Goal: Task Accomplishment & Management: Manage account settings

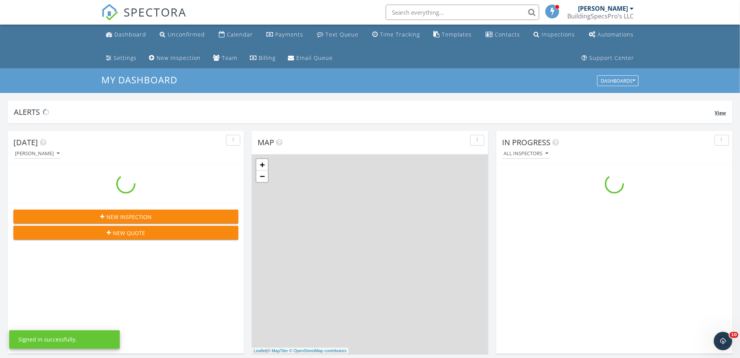
scroll to position [714, 756]
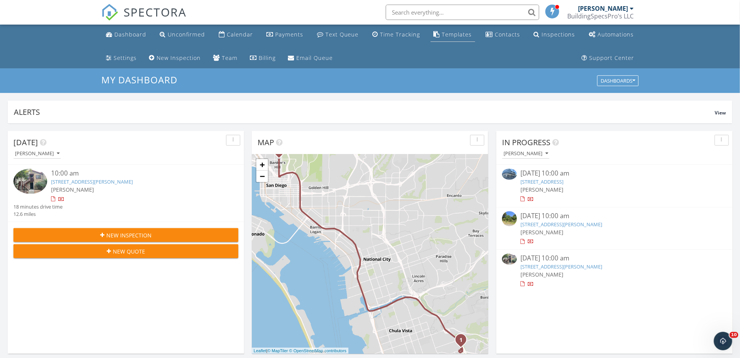
click at [450, 36] on div "Templates" at bounding box center [457, 34] width 30 height 7
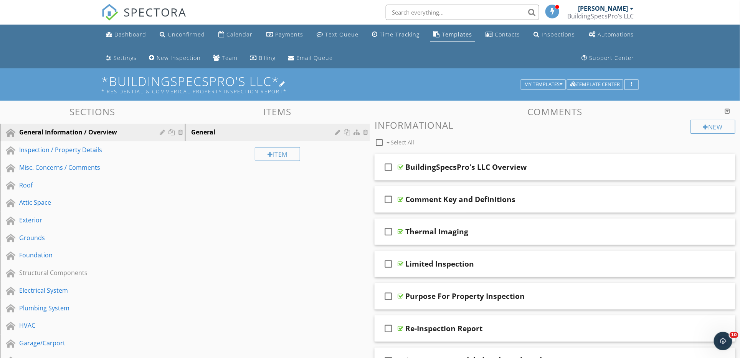
drag, startPoint x: 417, startPoint y: 73, endPoint x: 403, endPoint y: 76, distance: 14.2
click at [403, 76] on h1 "*BuildingSpecsPro's LLC* * Residential & Commerical Property Inspection Report*" at bounding box center [369, 84] width 537 height 20
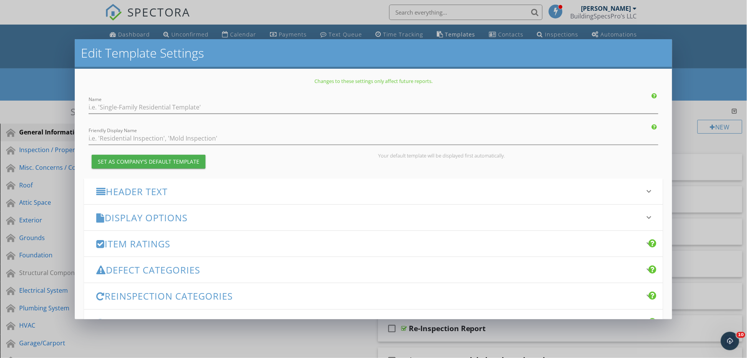
type input "*BuildingSpecsPro's LLC*"
type input "* Residential & Commerical Property Inspection Report*"
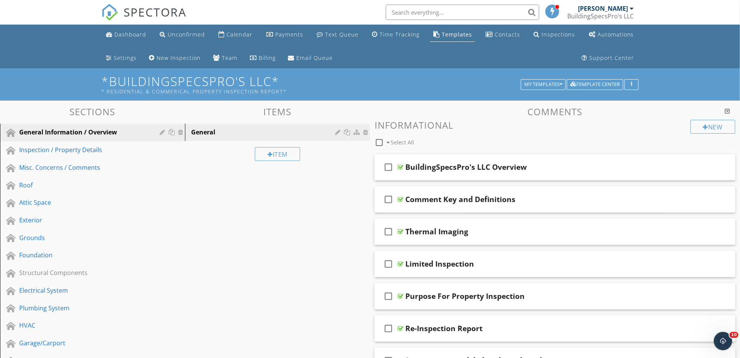
click at [700, 62] on div at bounding box center [370, 179] width 740 height 358
click at [40, 305] on div "Plumbing System" at bounding box center [83, 307] width 129 height 9
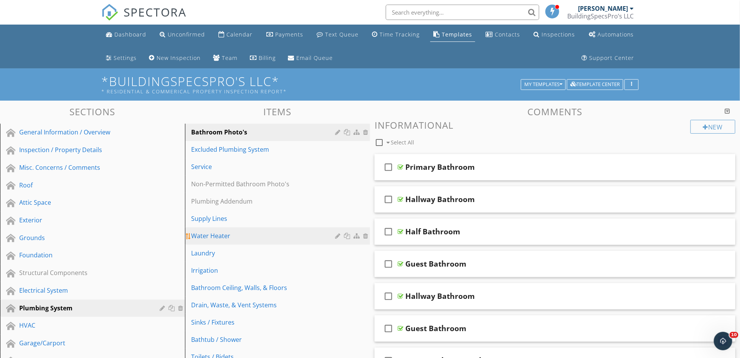
click at [223, 241] on link "Water Heater" at bounding box center [278, 235] width 183 height 17
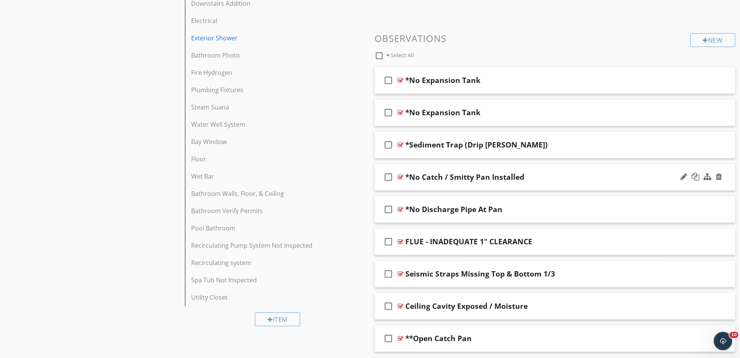
scroll to position [1023, 0]
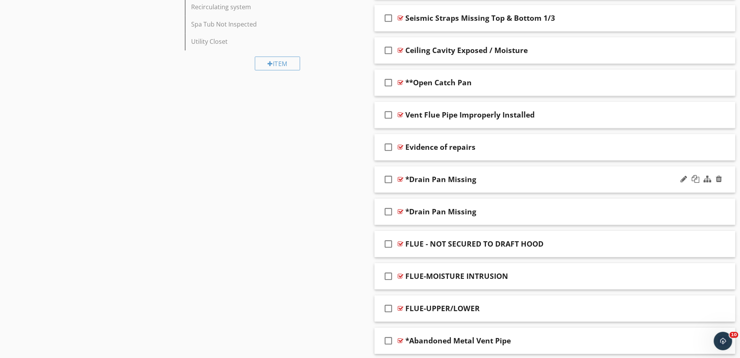
click at [397, 178] on div at bounding box center [400, 179] width 6 height 6
click at [404, 180] on div "check_box_outline_blank *Drain Pan Missing" at bounding box center [554, 179] width 361 height 26
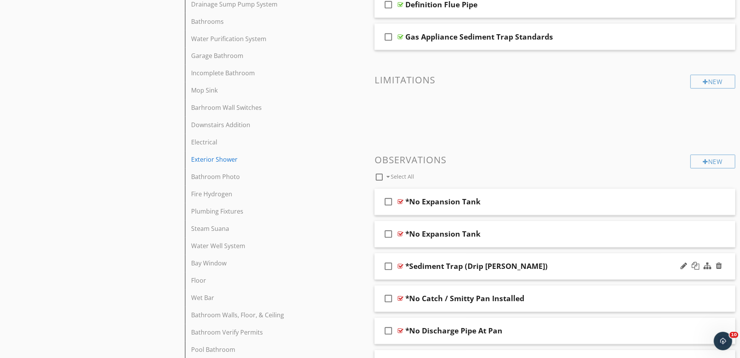
scroll to position [653, 0]
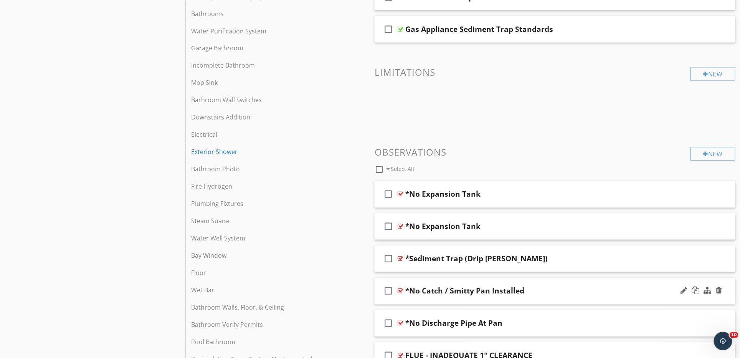
click at [403, 290] on div "check_box_outline_blank *No Catch / Smitty Pan Installed" at bounding box center [554, 291] width 361 height 26
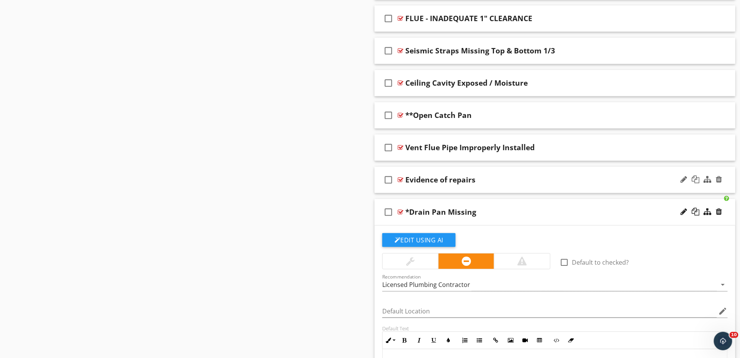
scroll to position [1433, 0]
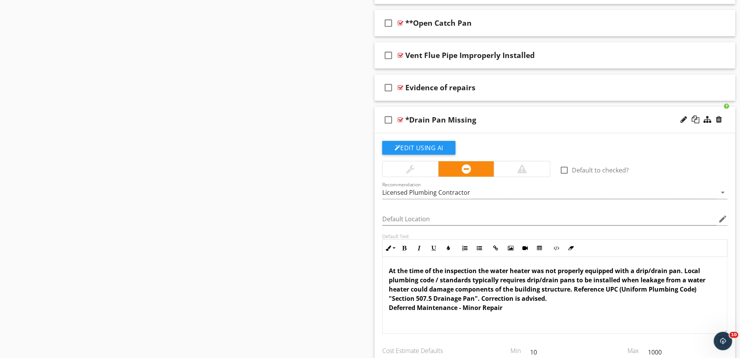
drag, startPoint x: 389, startPoint y: 186, endPoint x: 434, endPoint y: 278, distance: 101.8
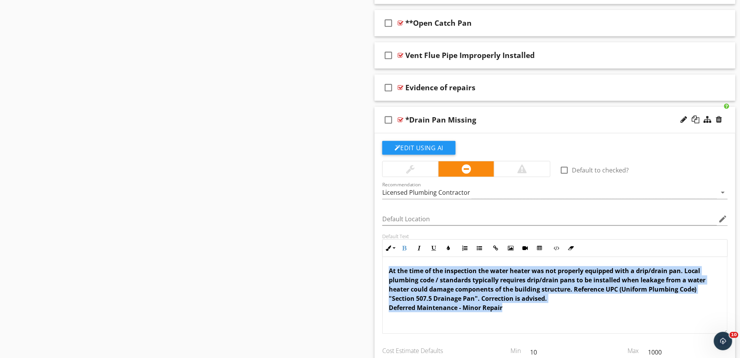
copy strong "At the time of the inspection the water heater was not properly equipped with a…"
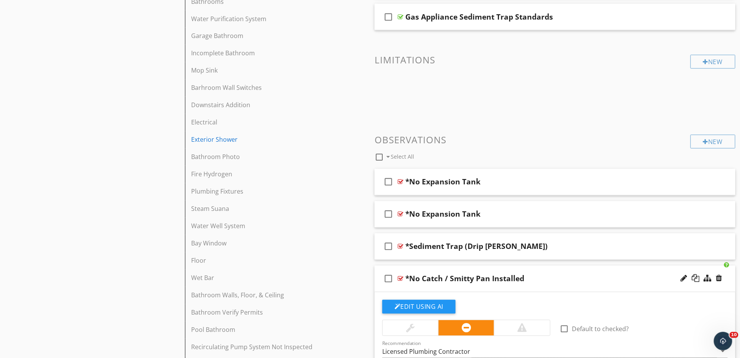
scroll to position [922, 0]
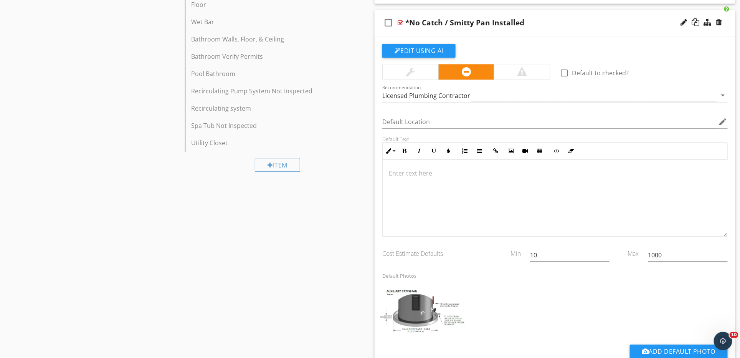
drag, startPoint x: 389, startPoint y: 270, endPoint x: 395, endPoint y: 176, distance: 94.2
click at [391, 173] on p at bounding box center [555, 172] width 332 height 9
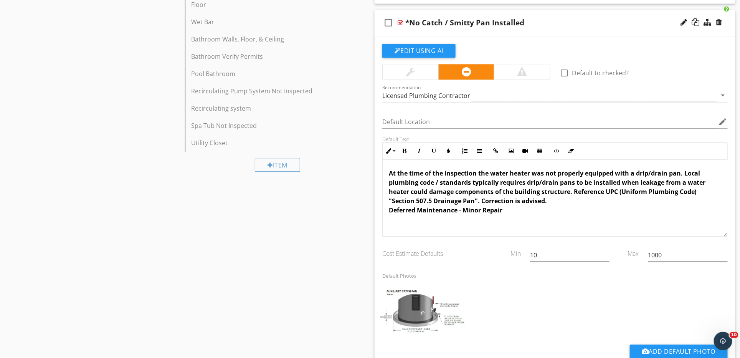
scroll to position [0, 0]
click at [535, 68] on div at bounding box center [522, 71] width 56 height 15
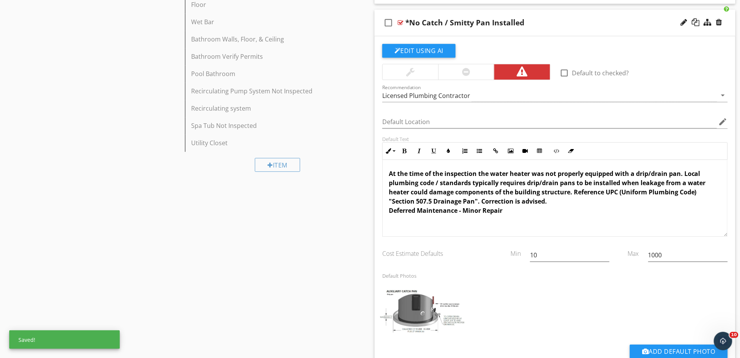
click at [461, 73] on div at bounding box center [466, 71] width 56 height 15
click at [549, 226] on div "At the time of the inspection the water heater was not properly equipped with a…" at bounding box center [555, 198] width 345 height 77
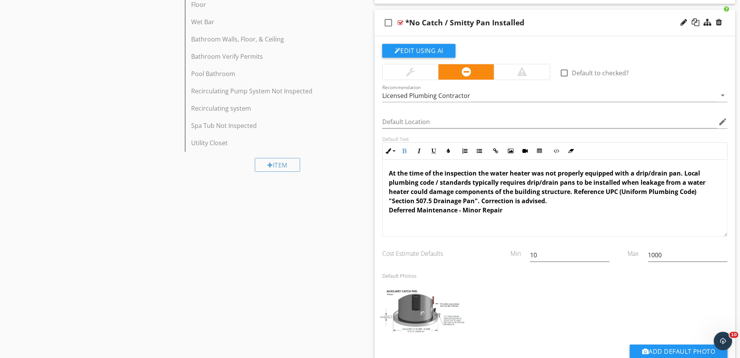
scroll to position [666, 0]
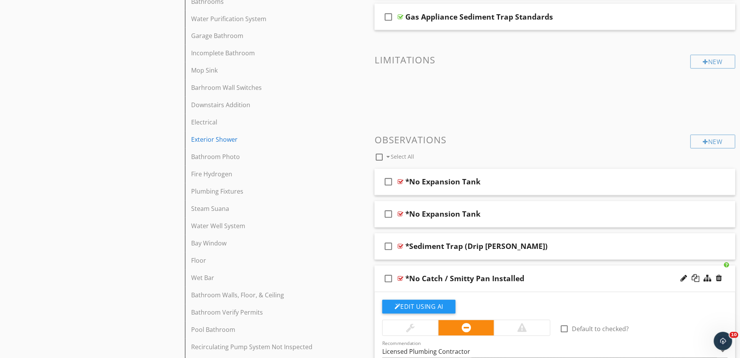
click at [402, 280] on div at bounding box center [400, 278] width 6 height 6
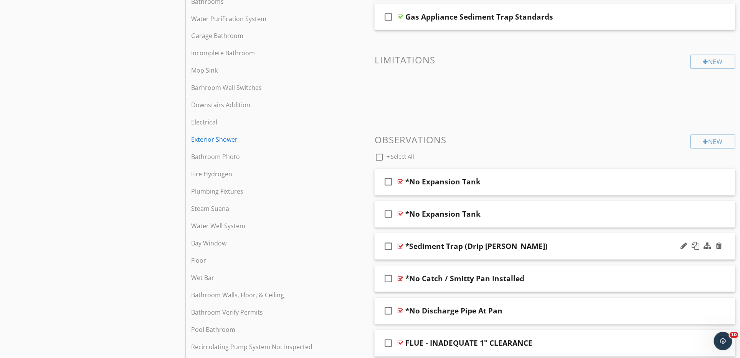
click at [402, 247] on div at bounding box center [400, 246] width 6 height 6
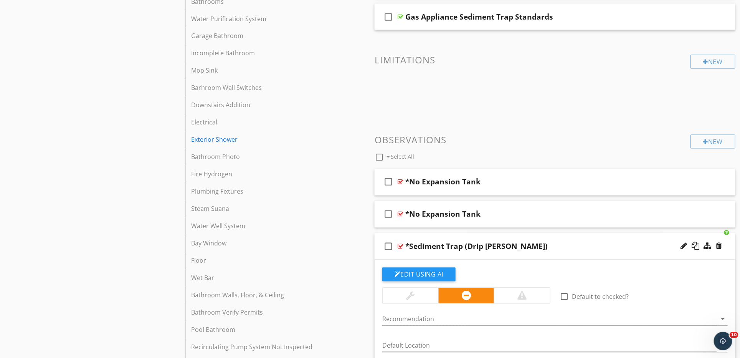
scroll to position [922, 0]
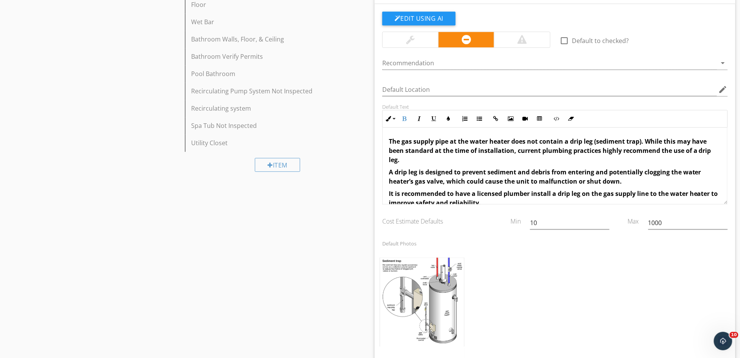
click at [387, 174] on div "The gas supply pipe at the water heater does not contain a drip leg (sediment t…" at bounding box center [555, 171] width 345 height 89
click at [402, 182] on strong "A drip leg is designed to prevent sediment and debris from entering and potenti…" at bounding box center [545, 177] width 312 height 18
click at [430, 171] on strong "A drip leg is designed to prevent sediment and debris from entering and potenti…" at bounding box center [545, 177] width 312 height 18
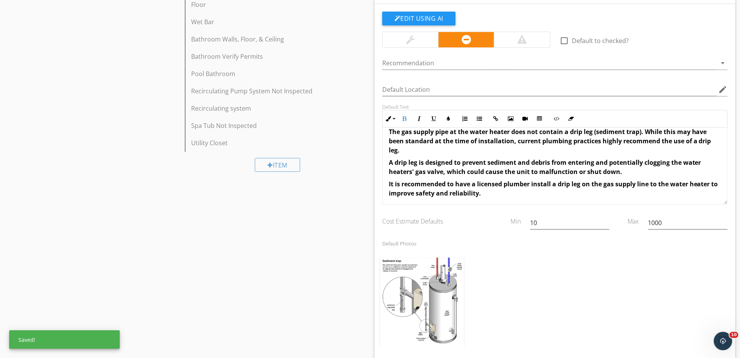
scroll to position [13, 0]
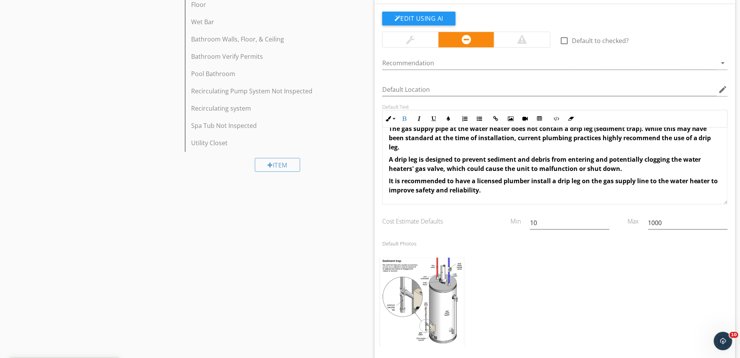
click at [387, 161] on div "The gas supply pipe at the water heater does not contain a drip leg (sediment t…" at bounding box center [555, 159] width 345 height 89
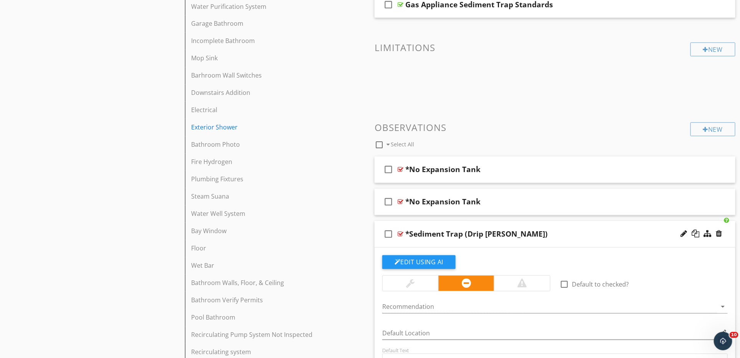
scroll to position [934, 0]
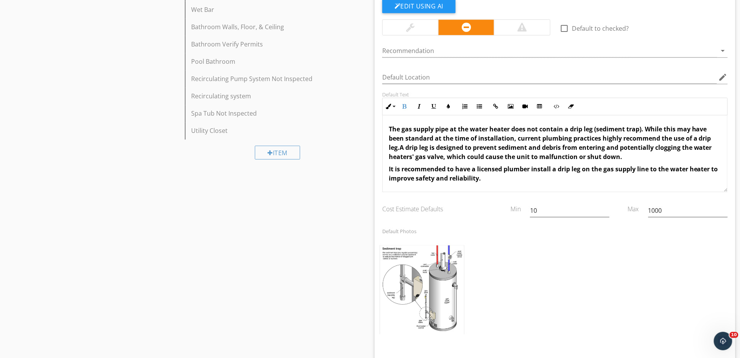
click at [596, 280] on div at bounding box center [555, 297] width 355 height 109
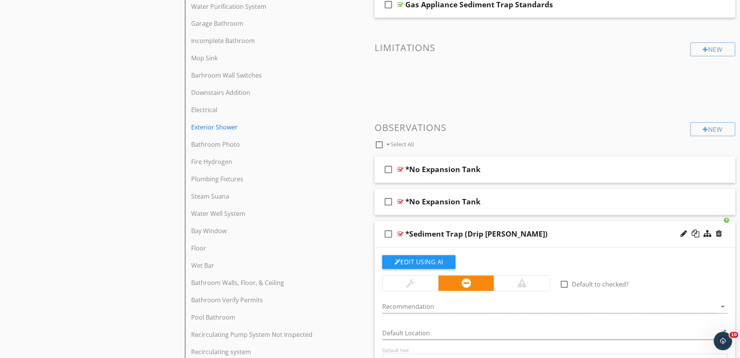
click at [401, 233] on div at bounding box center [400, 234] width 6 height 6
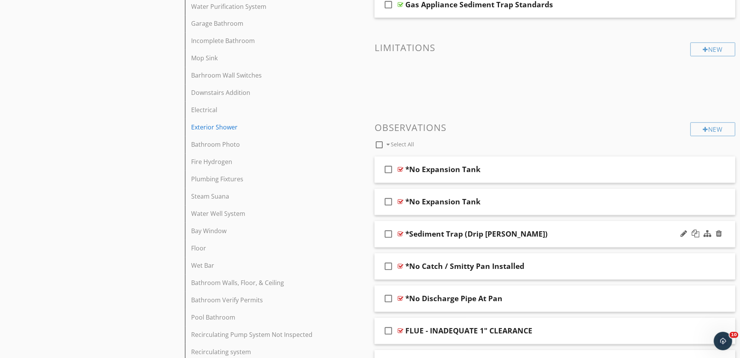
scroll to position [934, 0]
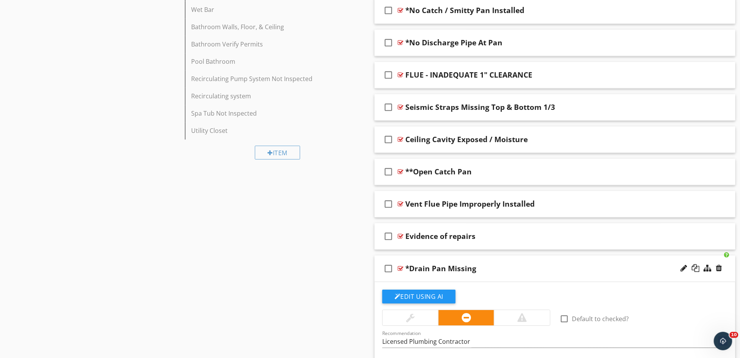
click at [400, 268] on div at bounding box center [400, 268] width 6 height 6
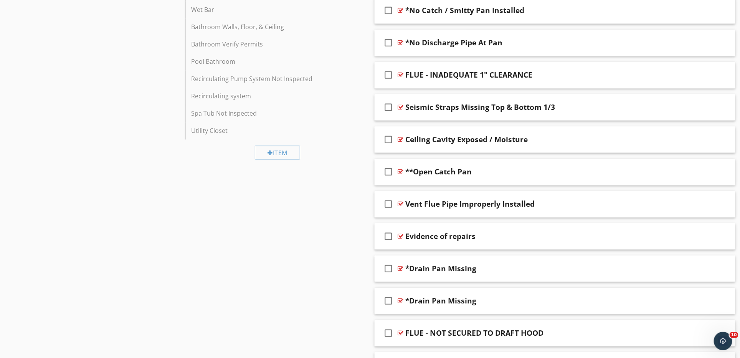
click at [400, 9] on div at bounding box center [400, 10] width 6 height 6
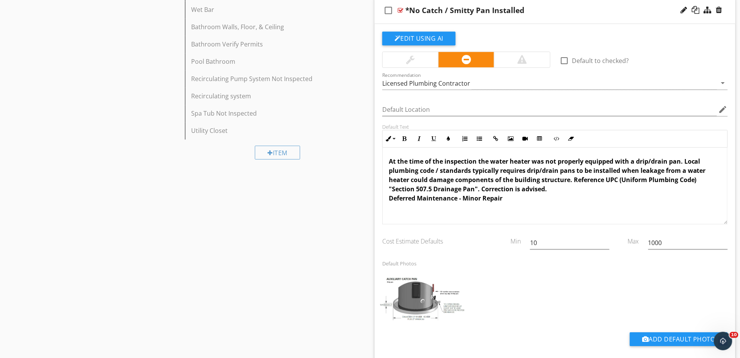
click at [387, 161] on div "At the time of the inspection the water heater was not properly equipped with a…" at bounding box center [555, 185] width 345 height 77
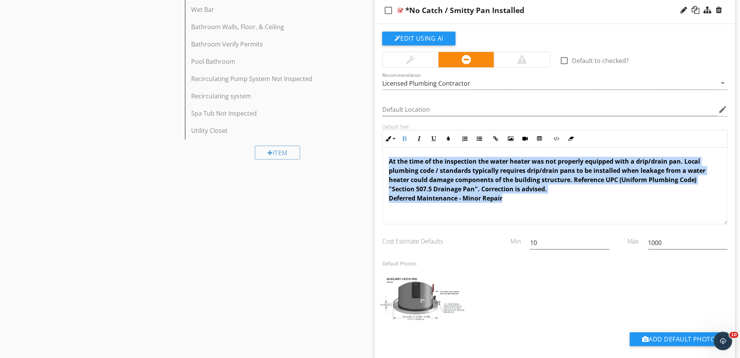
copy strong "At the time of the inspection the water heater was not properly equipped with a…"
click at [489, 222] on div "At the time of the inspection the water heater was not properly equipped with a…" at bounding box center [555, 185] width 345 height 77
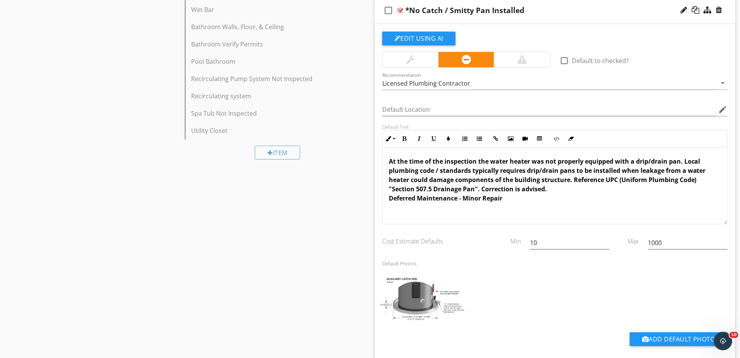
click at [402, 10] on div at bounding box center [400, 10] width 6 height 6
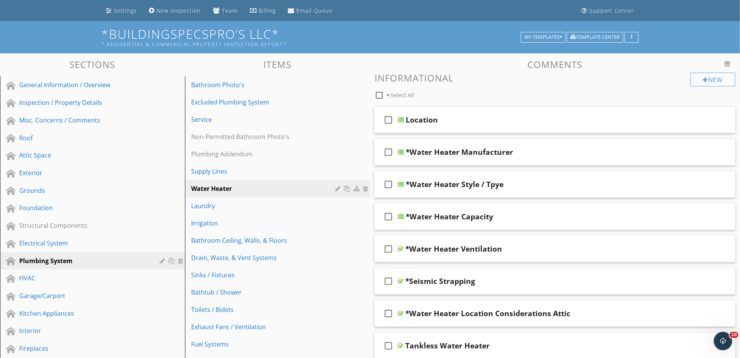
scroll to position [0, 0]
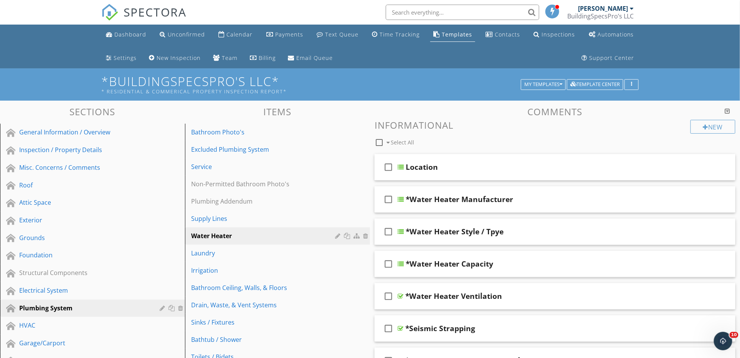
click at [735, 147] on div "New Informational check_box_outline_blank Select All" at bounding box center [554, 134] width 361 height 28
click at [131, 35] on div "Dashboard" at bounding box center [130, 34] width 32 height 7
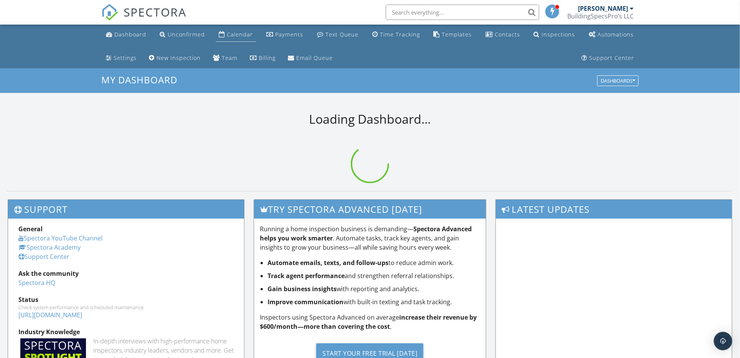
click at [231, 36] on div "Calendar" at bounding box center [240, 34] width 26 height 7
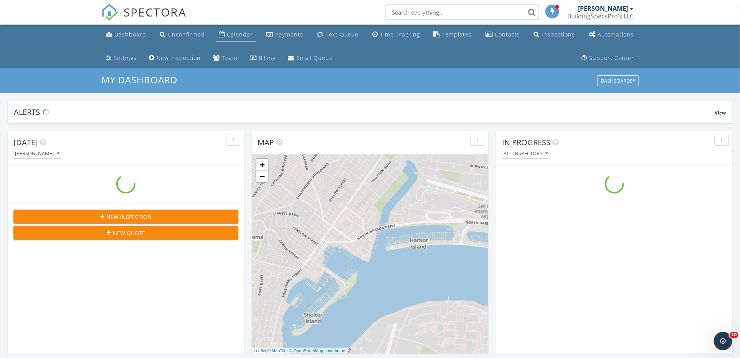
scroll to position [714, 756]
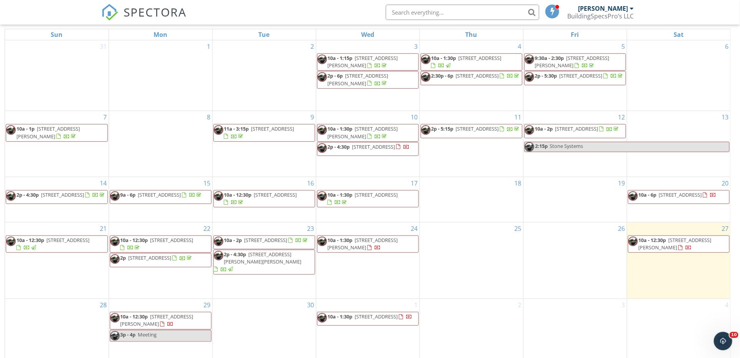
scroll to position [125, 0]
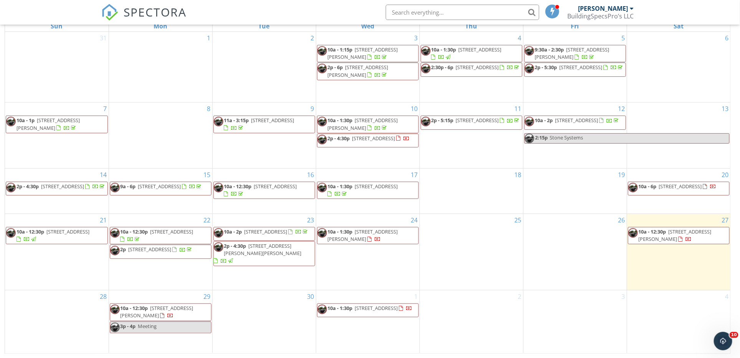
click at [360, 238] on span "4756 Glenside Rd, Santa Ysabel 92070" at bounding box center [363, 235] width 70 height 14
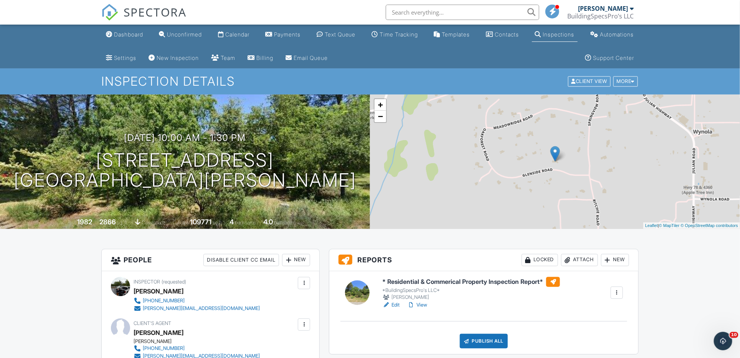
click at [394, 304] on link "Edit" at bounding box center [390, 305] width 17 height 8
